Goal: Book appointment/travel/reservation

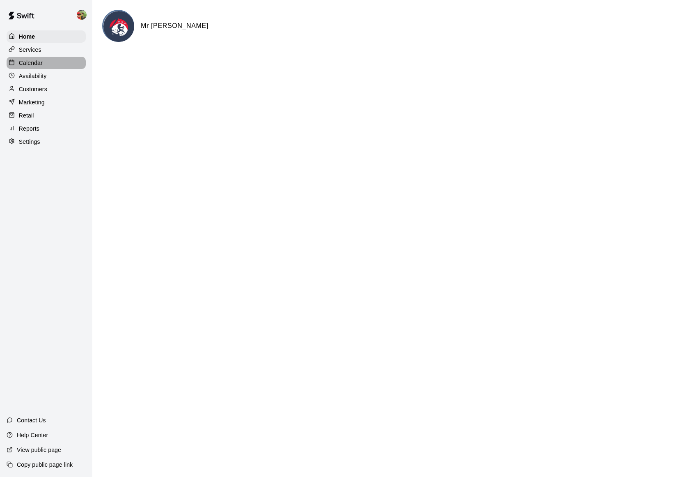
click at [29, 61] on p "Calendar" at bounding box center [31, 63] width 24 height 8
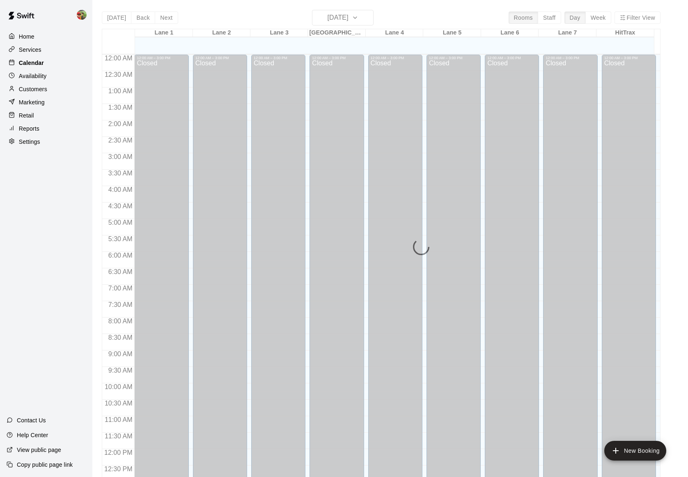
scroll to position [332, 0]
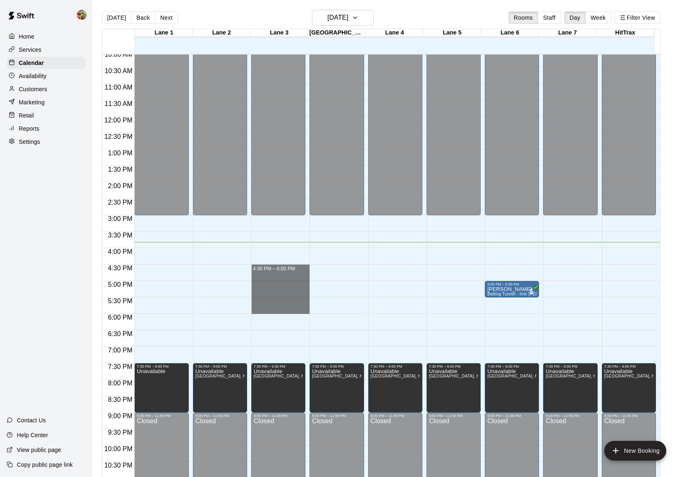
drag, startPoint x: 267, startPoint y: 266, endPoint x: 265, endPoint y: 309, distance: 43.2
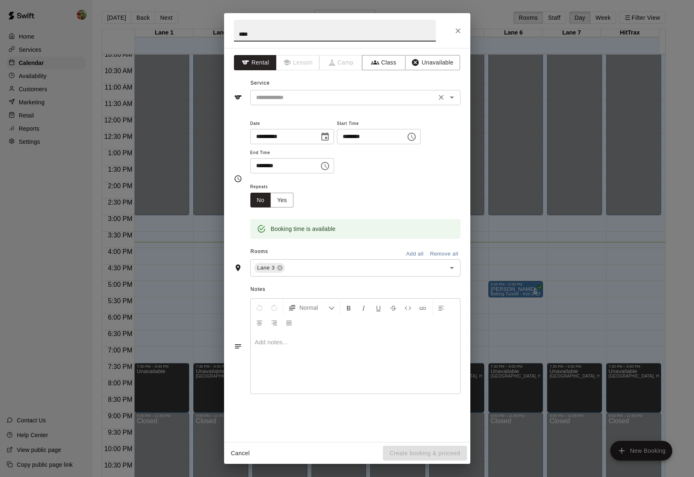
type input "****"
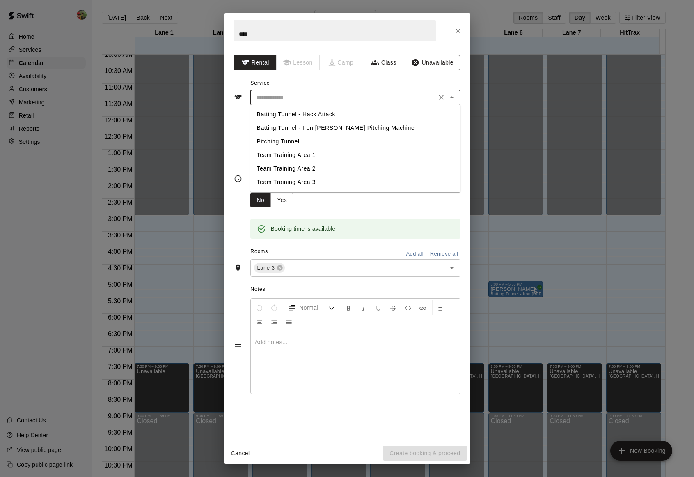
click at [396, 96] on input "text" at bounding box center [343, 97] width 181 height 10
click at [340, 114] on li "Batting Tunnel - Hack Attack" at bounding box center [355, 115] width 210 height 14
type input "**********"
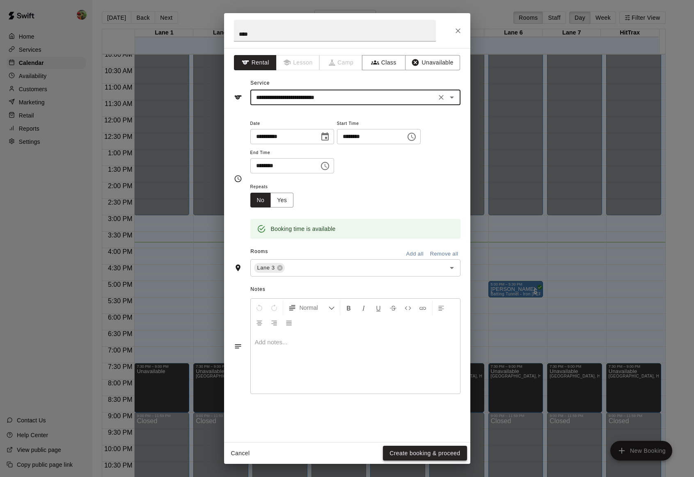
click at [425, 451] on button "Create booking & proceed" at bounding box center [425, 452] width 84 height 15
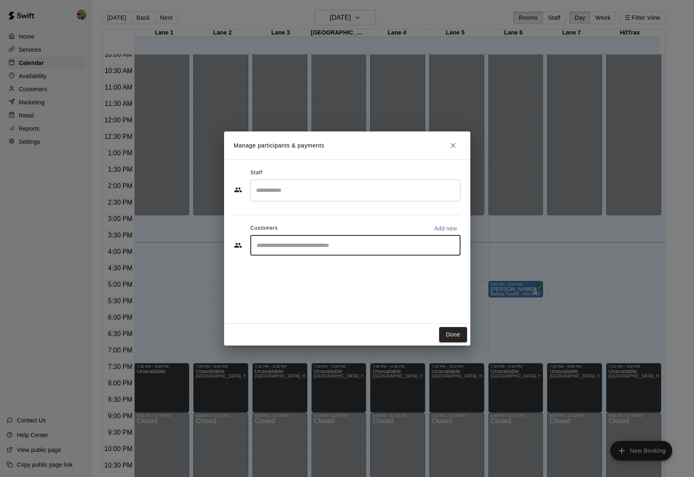
click at [301, 245] on input "Start typing to search customers..." at bounding box center [355, 245] width 203 height 8
type input "****"
click at [311, 269] on div "[PERSON_NAME] [EMAIL_ADDRESS][DOMAIN_NAME]" at bounding box center [317, 269] width 88 height 18
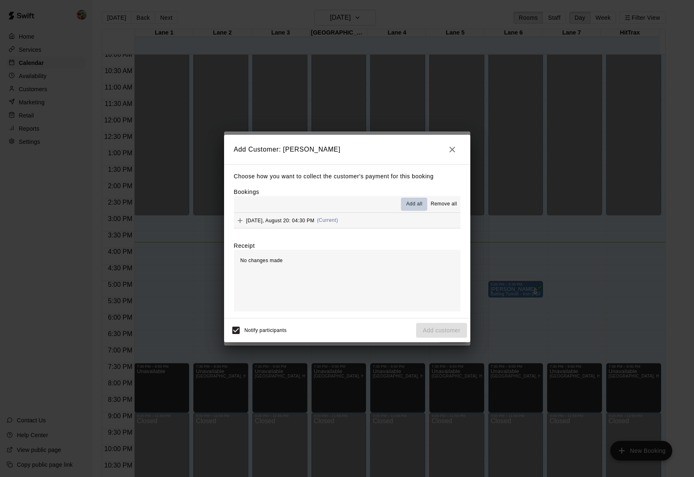
click at [408, 202] on span "Add all" at bounding box center [414, 204] width 16 height 8
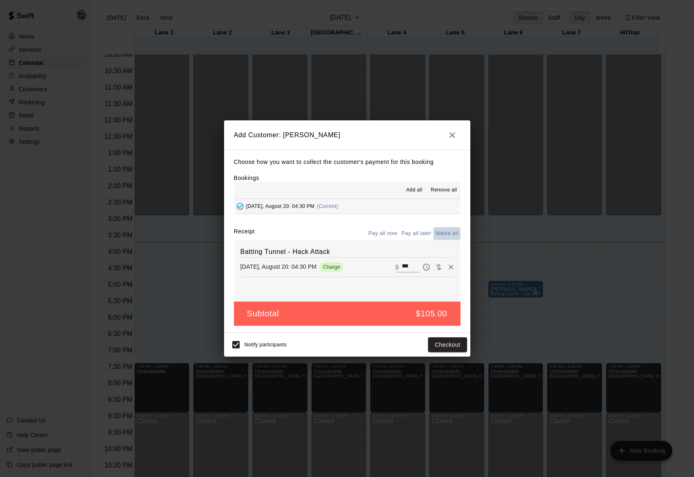
click at [449, 232] on button "Waive all" at bounding box center [447, 233] width 27 height 13
type input "*"
click at [440, 344] on button "Add customer" at bounding box center [441, 344] width 50 height 15
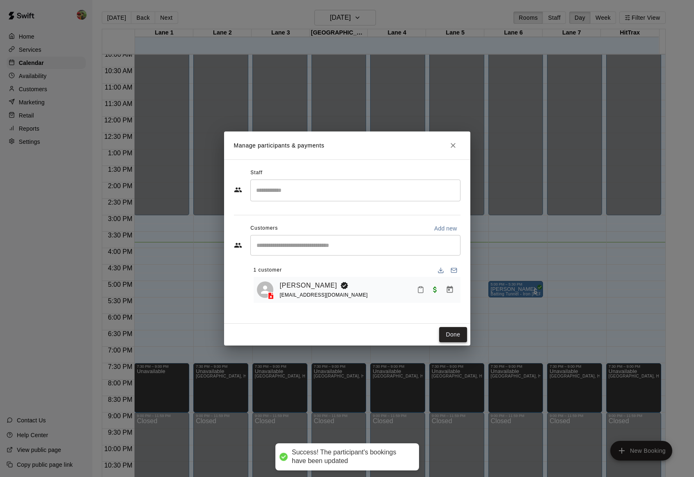
click at [452, 333] on button "Done" at bounding box center [453, 334] width 28 height 15
